Goal: Find specific page/section: Find specific page/section

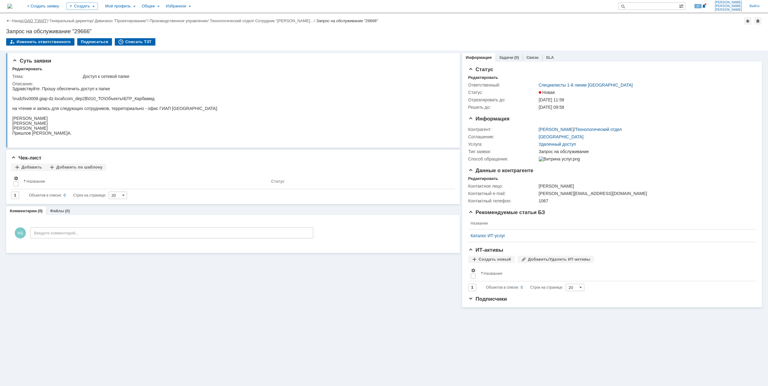
drag, startPoint x: 0, startPoint y: 0, endPoint x: 37, endPoint y: 21, distance: 42.7
click at [37, 21] on link "ОАО "ГИАП"" at bounding box center [35, 20] width 23 height 5
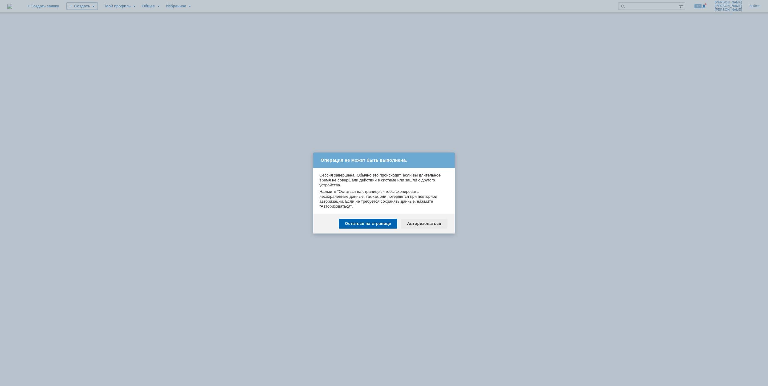
click at [432, 223] on div "Авторизоваться" at bounding box center [424, 224] width 46 height 10
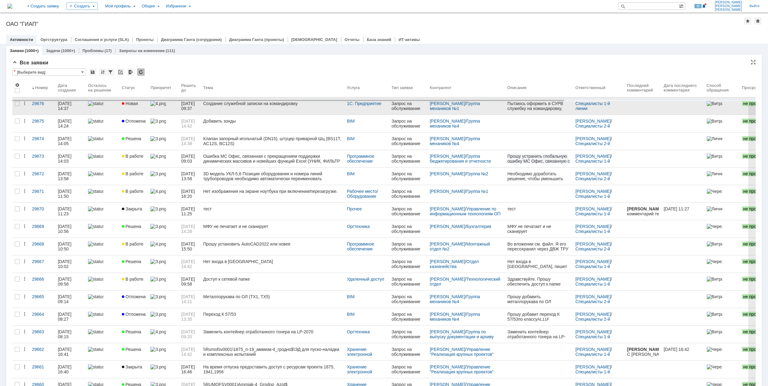
click at [323, 105] on link "Создание служебной записки на командировку" at bounding box center [273, 105] width 144 height 17
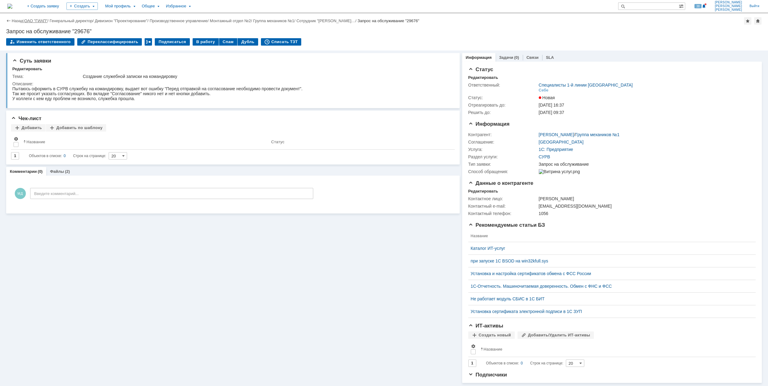
click at [38, 20] on link "ОАО "ГИАП"" at bounding box center [35, 20] width 23 height 5
